Goal: Information Seeking & Learning: Learn about a topic

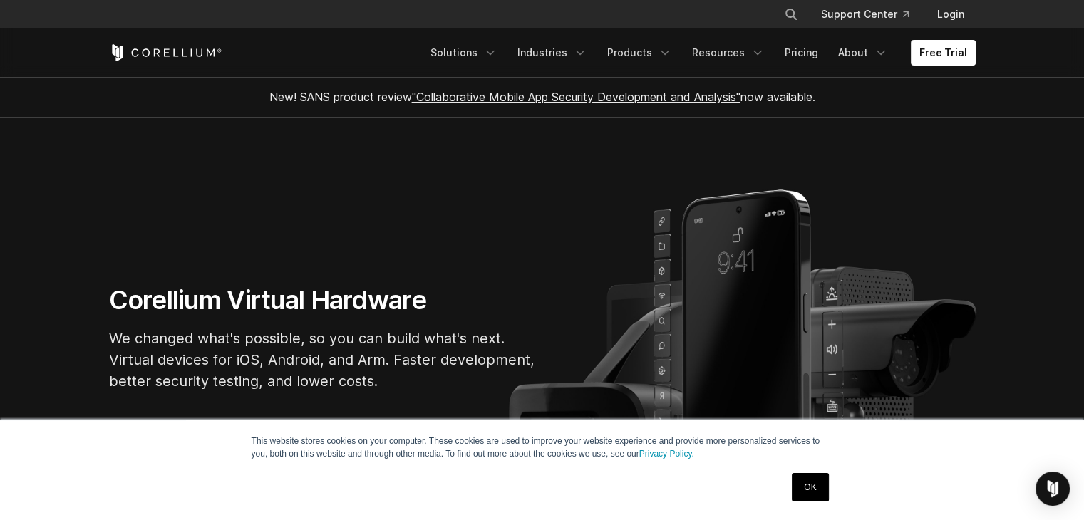
click at [809, 482] on link "OK" at bounding box center [810, 487] width 36 height 29
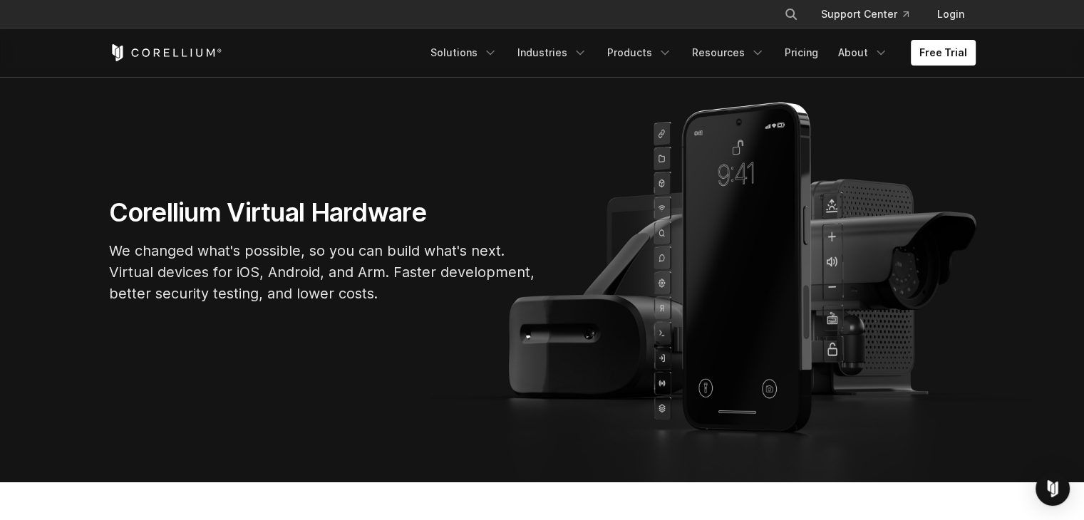
scroll to position [86, 0]
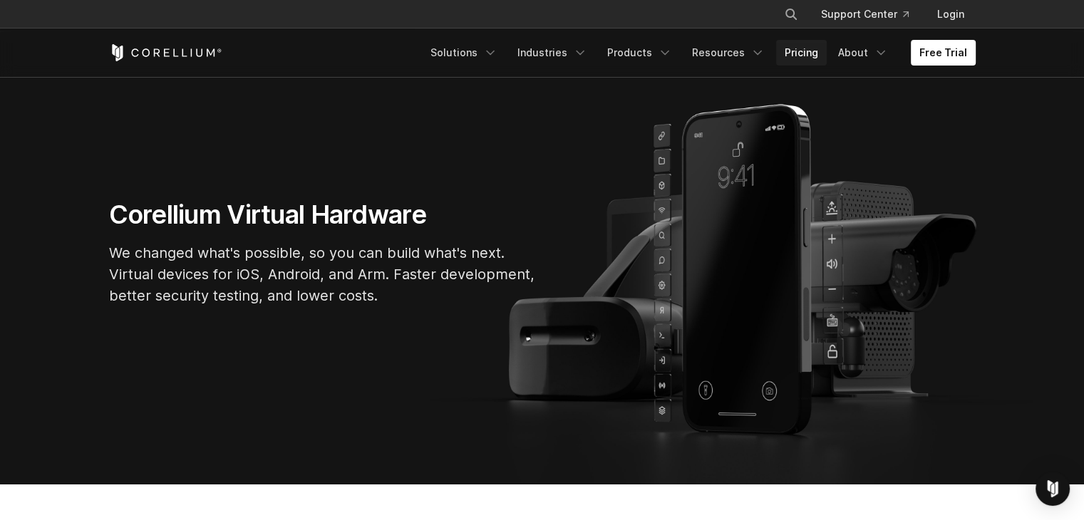
click at [816, 52] on link "Pricing" at bounding box center [801, 53] width 51 height 26
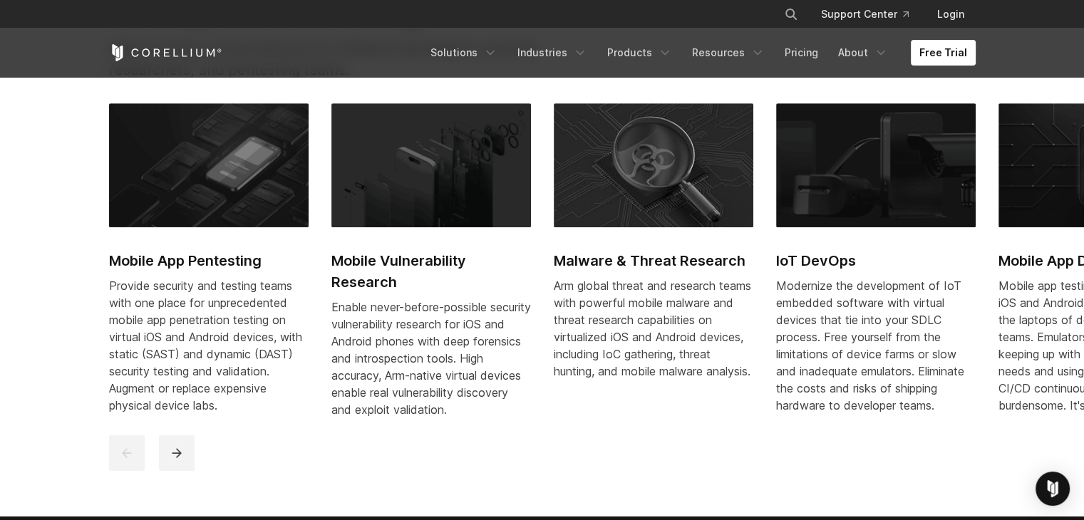
scroll to position [653, 0]
click at [175, 461] on icon "next" at bounding box center [177, 453] width 14 height 14
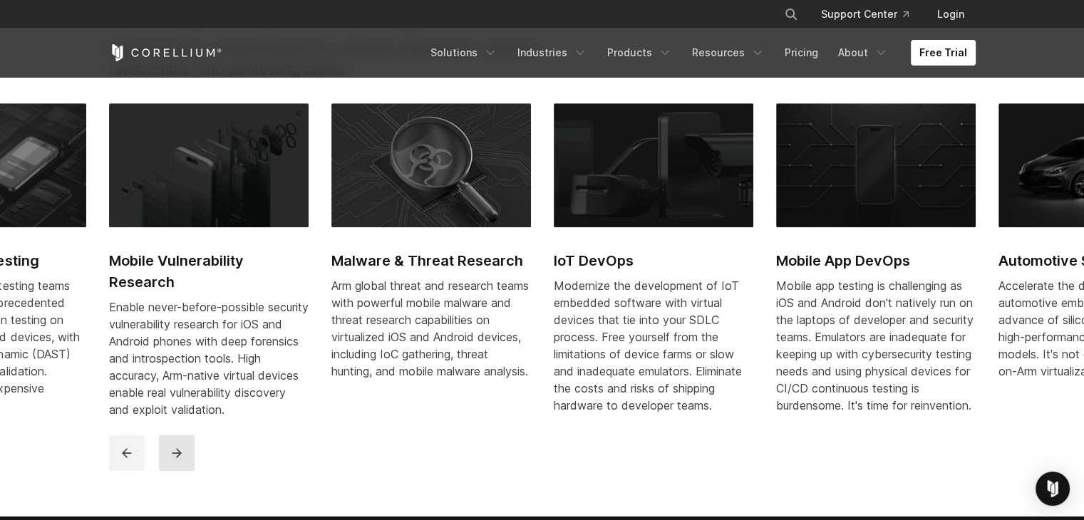
click at [175, 461] on icon "next" at bounding box center [177, 453] width 14 height 14
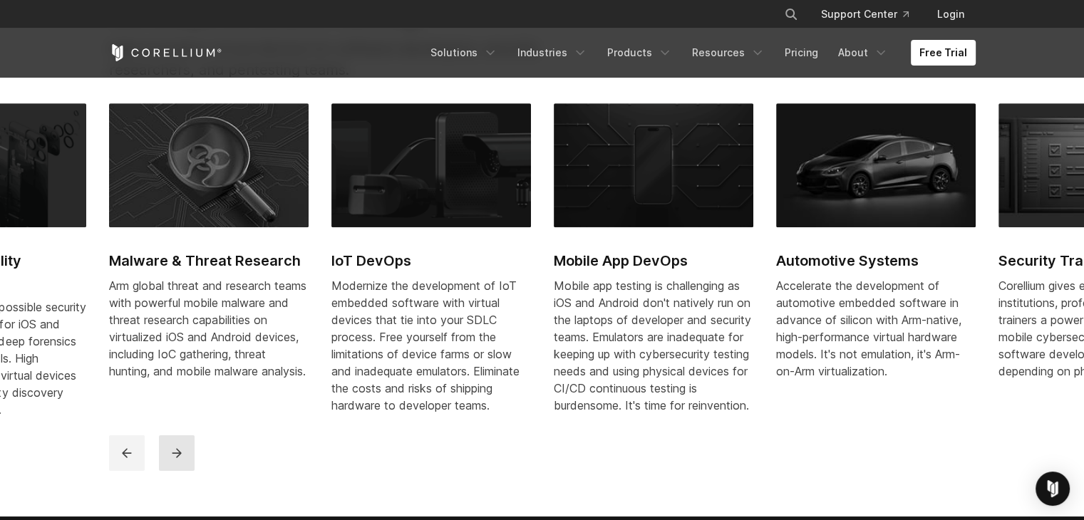
click at [175, 461] on icon "next" at bounding box center [177, 453] width 14 height 14
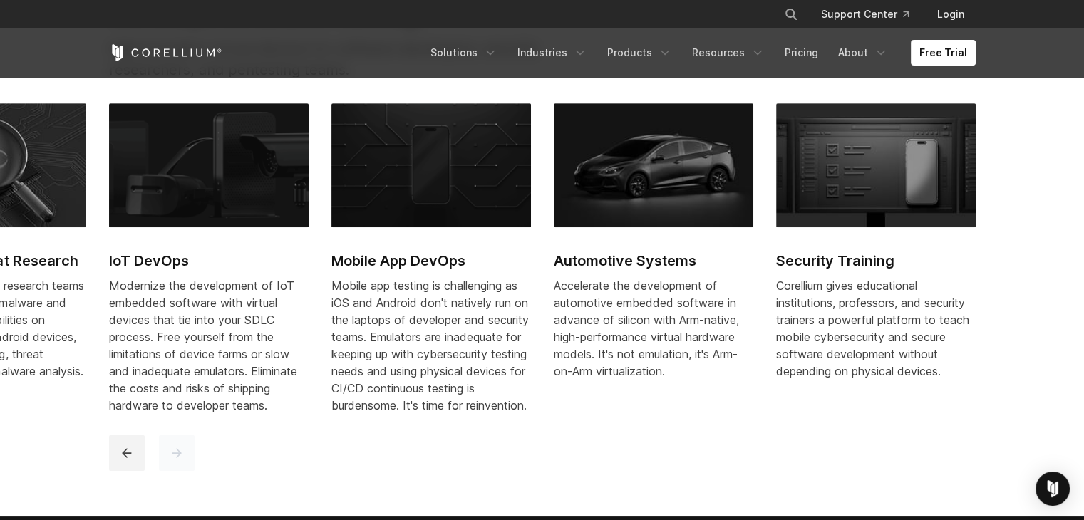
click at [175, 461] on icon "next" at bounding box center [177, 453] width 14 height 14
click at [673, 260] on h2 "Automotive Systems" at bounding box center [654, 260] width 200 height 21
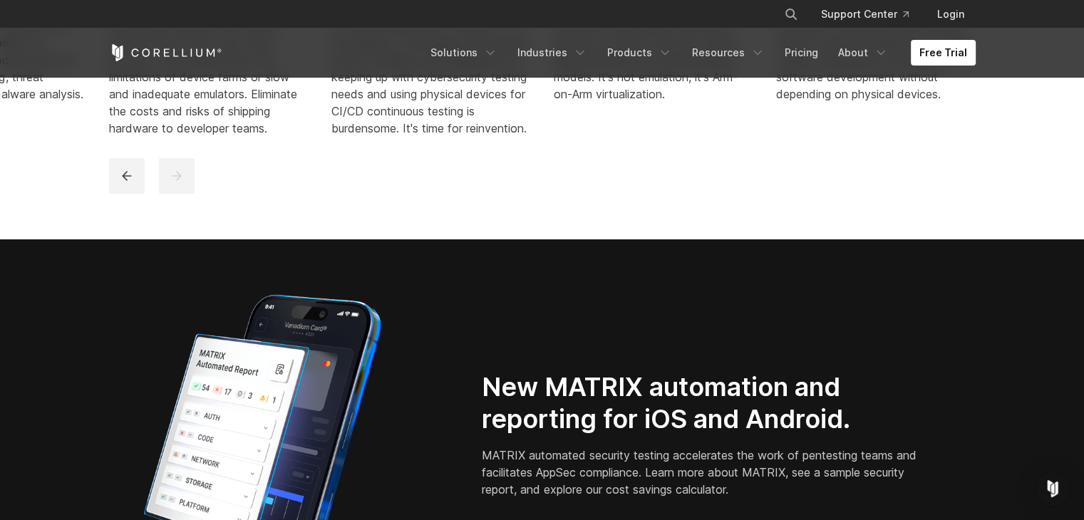
scroll to position [970, 0]
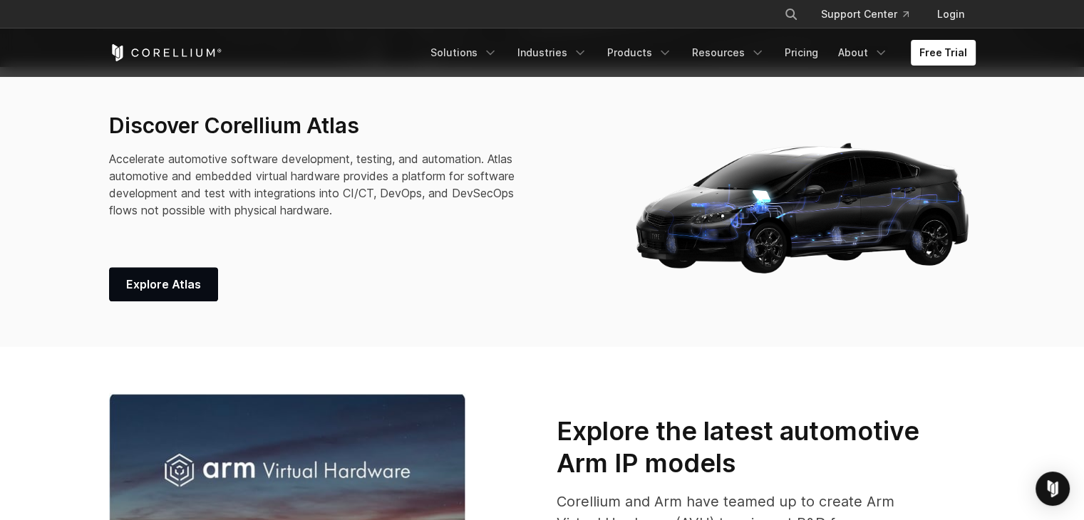
scroll to position [429, 0]
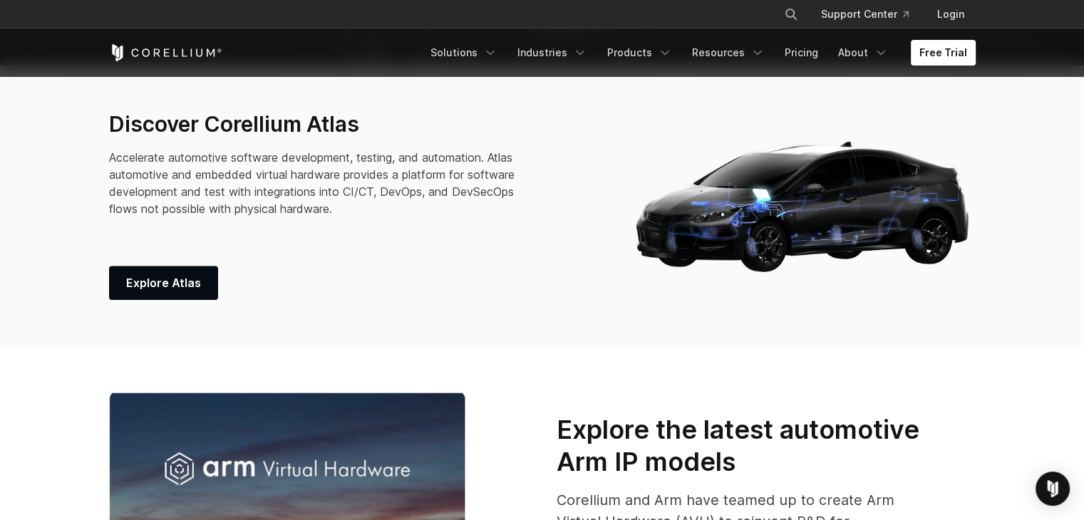
click at [712, 242] on img at bounding box center [803, 205] width 344 height 147
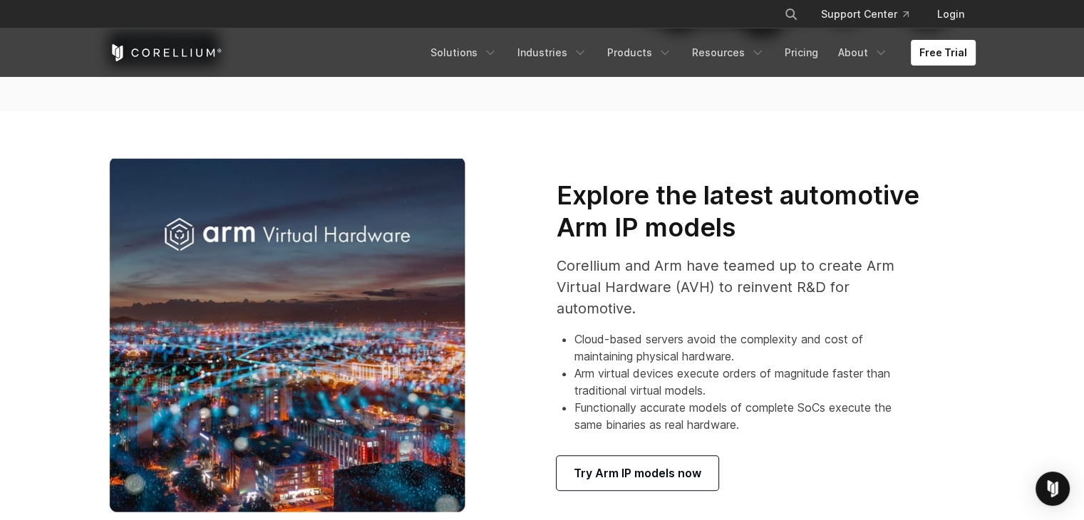
scroll to position [664, 0]
click at [750, 57] on link "Resources" at bounding box center [729, 53] width 90 height 26
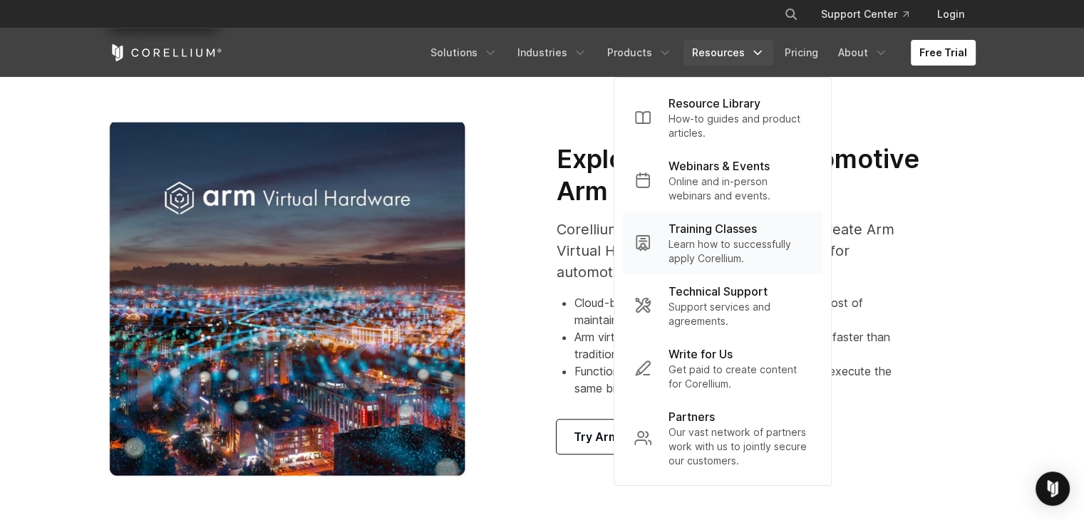
scroll to position [702, 0]
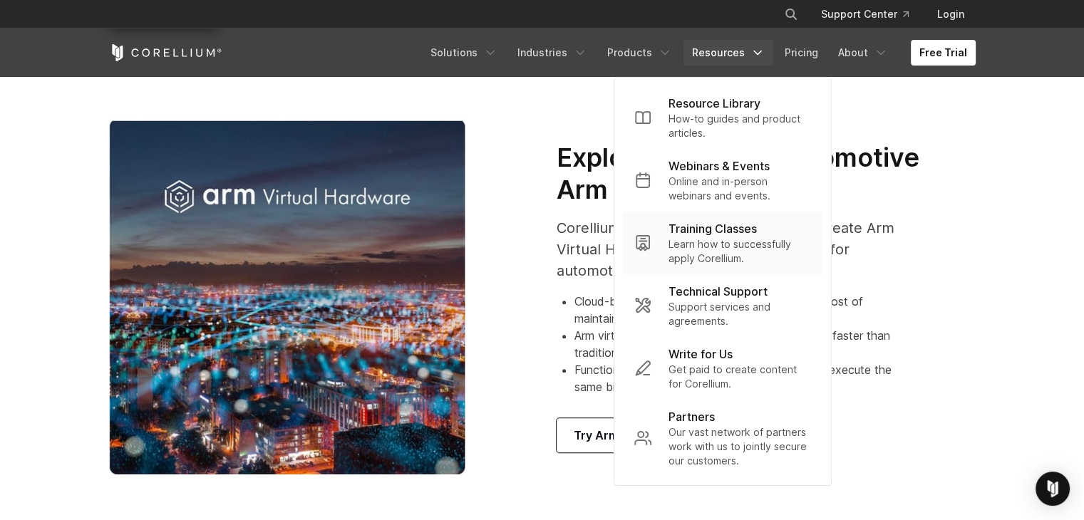
click at [745, 237] on p "Learn how to successfully apply Corellium." at bounding box center [740, 251] width 143 height 29
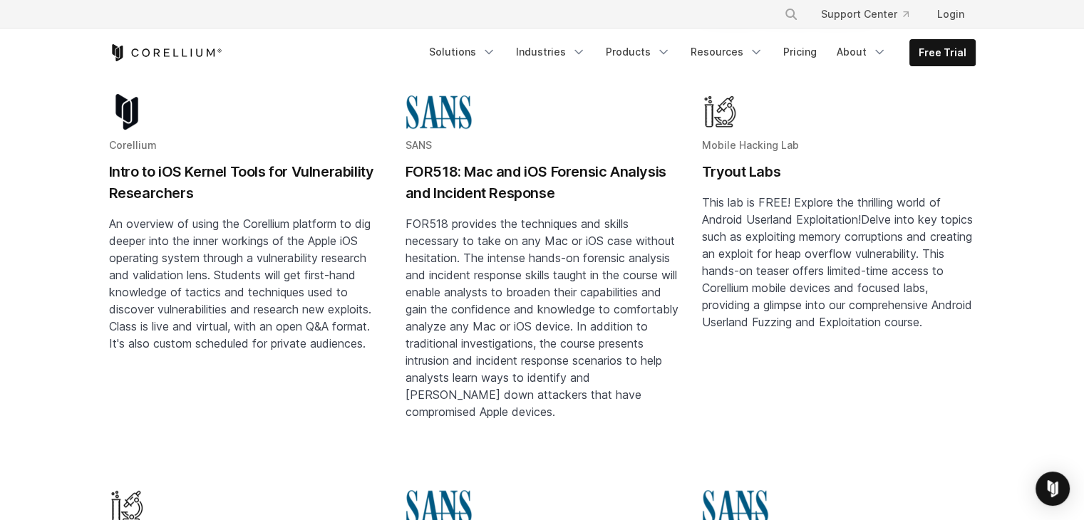
scroll to position [559, 0]
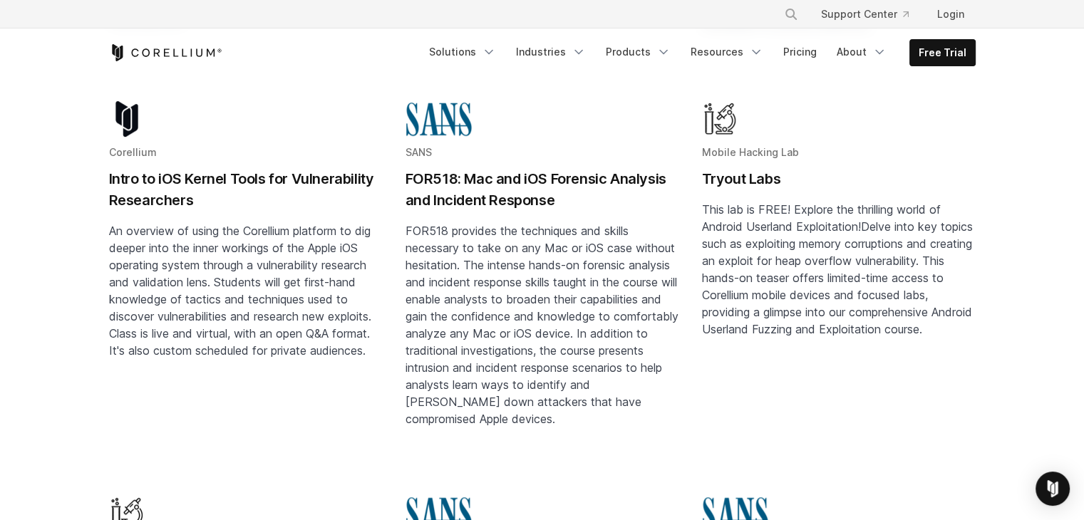
click at [218, 178] on h2 "Intro to iOS Kernel Tools for Vulnerability Researchers" at bounding box center [246, 189] width 274 height 43
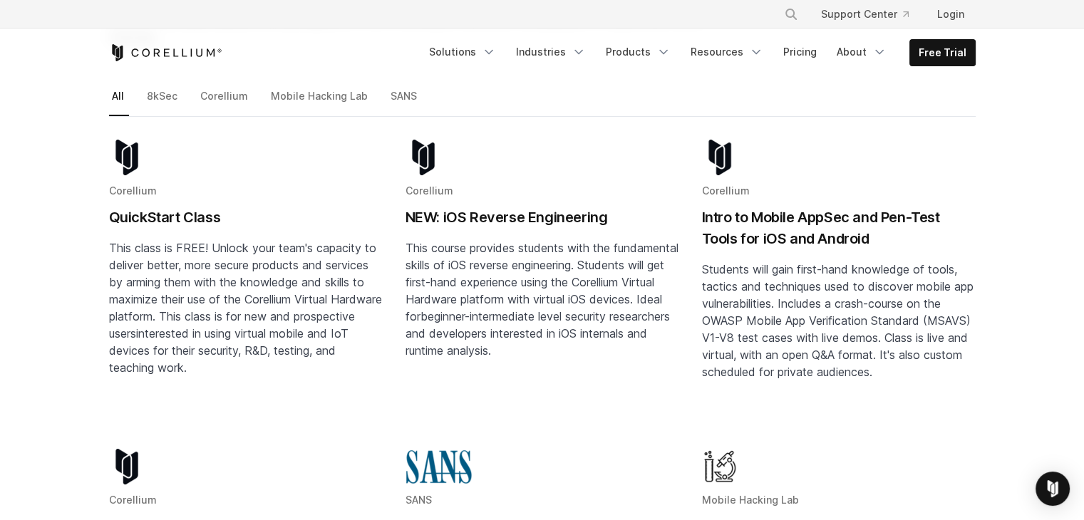
scroll to position [0, 0]
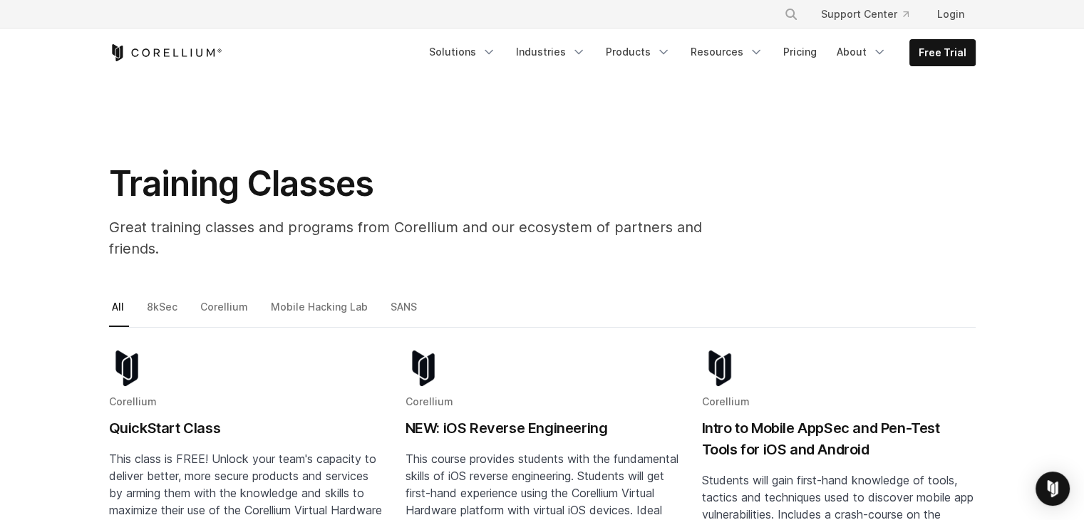
click at [543, 163] on h1 "Training Classes" at bounding box center [430, 184] width 642 height 43
